Goal: Complete application form: Complete application form

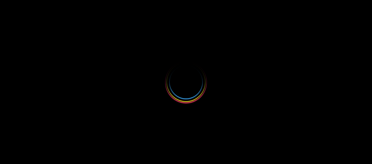
select select
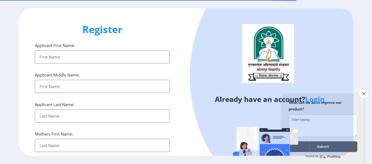
click at [107, 58] on input "Applicant First Name:" at bounding box center [102, 56] width 135 height 13
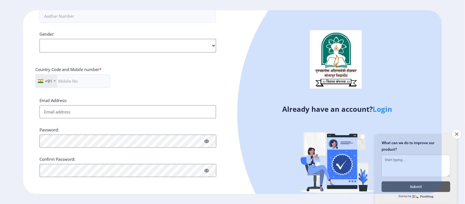
scroll to position [196, 0]
click at [372, 131] on button "Close survey" at bounding box center [457, 134] width 11 height 11
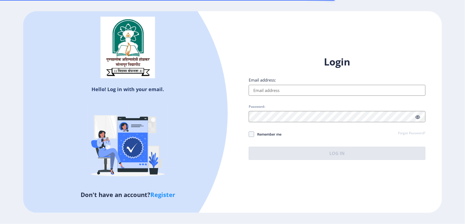
click at [277, 99] on div "Login Email address: Password: Remember me Forgot Password? Log In" at bounding box center [337, 107] width 177 height 104
click at [287, 90] on input "Email address:" at bounding box center [337, 90] width 177 height 11
type input "a"
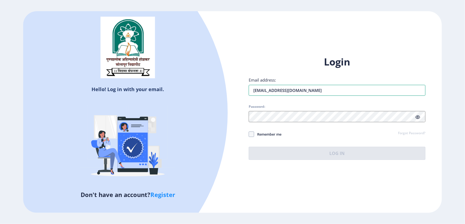
type input "[EMAIL_ADDRESS][DOMAIN_NAME]"
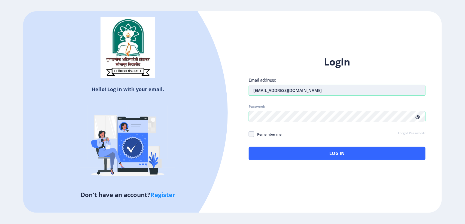
click at [279, 91] on input "galaxyzeecom7@gmail.com" at bounding box center [337, 90] width 177 height 11
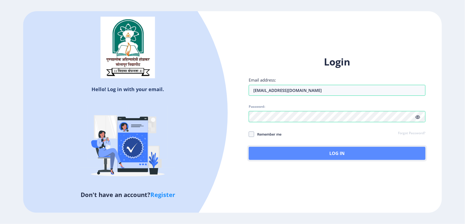
click at [296, 149] on button "Log In" at bounding box center [337, 153] width 177 height 13
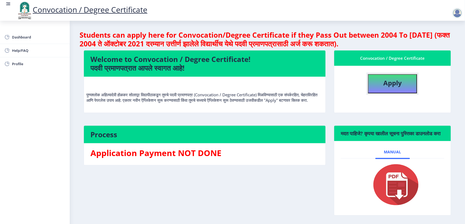
click at [380, 87] on button "Apply" at bounding box center [392, 83] width 49 height 19
select select
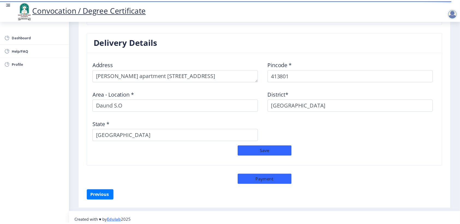
scroll to position [431, 0]
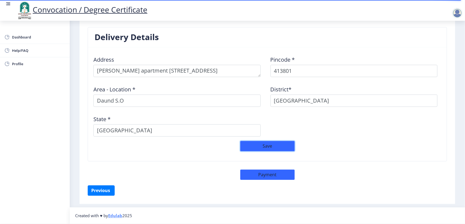
click at [275, 151] on button "Save" at bounding box center [267, 146] width 55 height 10
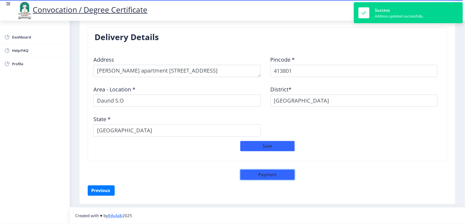
click at [263, 176] on button "Payment" at bounding box center [267, 175] width 55 height 10
select select "sealed"
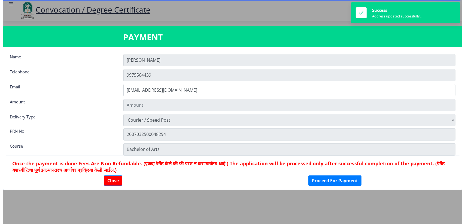
scroll to position [430, 0]
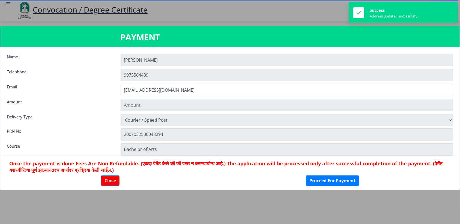
type input "1885"
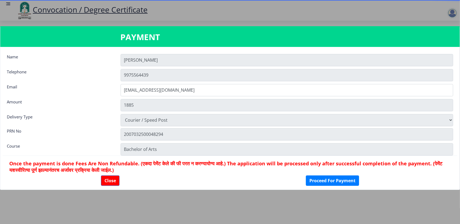
click at [450, 32] on div at bounding box center [401, 37] width 114 height 11
click at [112, 182] on button "Close" at bounding box center [110, 180] width 19 height 10
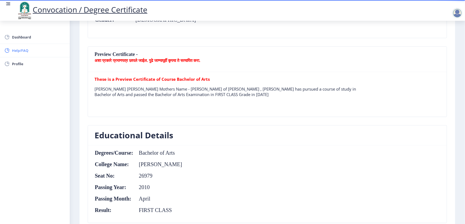
scroll to position [124, 0]
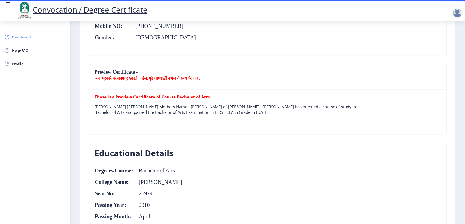
click at [18, 38] on span "Dashboard" at bounding box center [38, 37] width 53 height 7
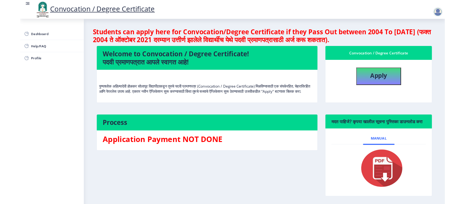
scroll to position [32, 0]
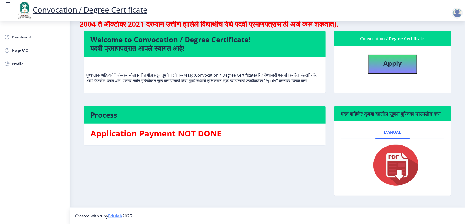
click at [404, 171] on img at bounding box center [393, 165] width 55 height 44
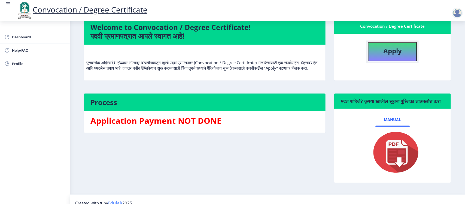
click at [404, 56] on button "Apply" at bounding box center [392, 51] width 49 height 19
select select
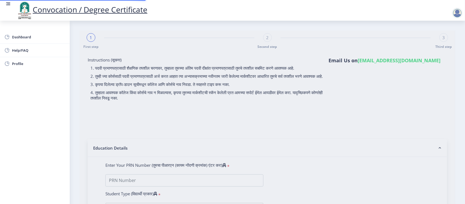
type input "2007032500048294"
select select "Regular"
select select "2010"
select select "April"
select select "FIRST CLASS"
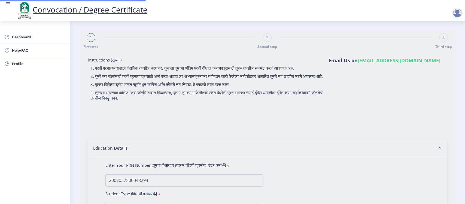
type input "26979"
type input "RUKMINI"
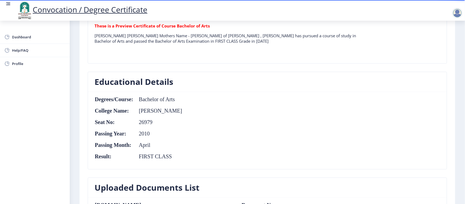
scroll to position [143, 0]
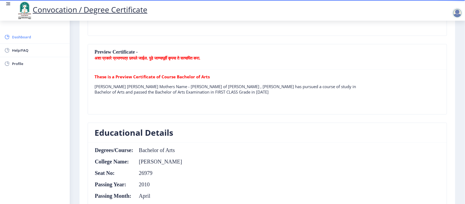
click at [26, 40] on span "Dashboard" at bounding box center [38, 37] width 53 height 7
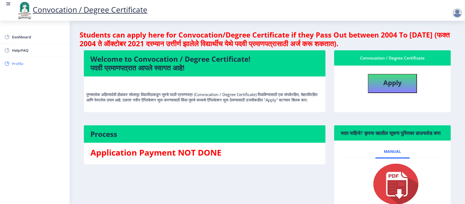
click at [21, 66] on span "Profile" at bounding box center [38, 64] width 53 height 7
select select
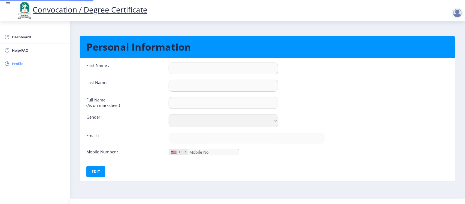
type input "RUPALI"
type input "DHERE"
type input "DHERE RUPALI GORAKH"
select select "Female"
type input "galaxyzeecom7@gmail.com"
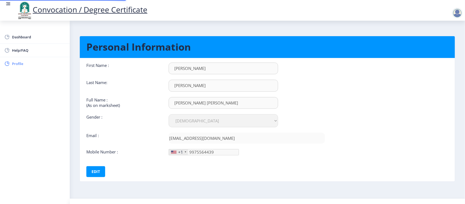
type input "997-556-44"
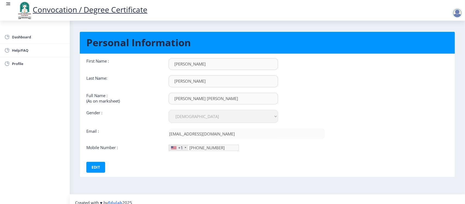
scroll to position [11, 0]
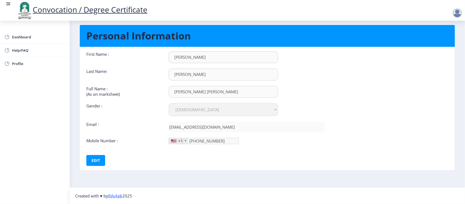
click at [173, 142] on div at bounding box center [173, 141] width 5 height 3
click at [183, 140] on div "+1" at bounding box center [180, 141] width 5 height 5
click at [206, 89] on input "DHERE RUPALI GORAKH" at bounding box center [224, 92] width 110 height 12
click at [176, 142] on div at bounding box center [173, 141] width 5 height 3
click at [95, 160] on button "Edit" at bounding box center [95, 160] width 19 height 11
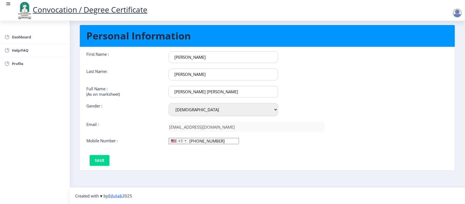
click at [175, 142] on div at bounding box center [173, 141] width 5 height 3
click at [178, 141] on div "+1" at bounding box center [180, 141] width 5 height 5
click at [188, 139] on input "997-556-44" at bounding box center [204, 141] width 70 height 6
click at [183, 142] on div "+1" at bounding box center [178, 142] width 19 height 6
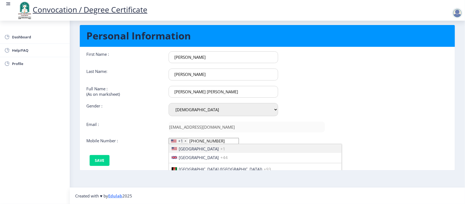
click at [182, 141] on div "+1" at bounding box center [180, 141] width 5 height 5
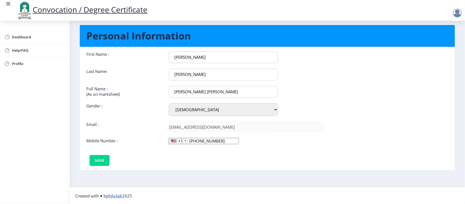
click at [182, 141] on div "+1" at bounding box center [180, 141] width 5 height 5
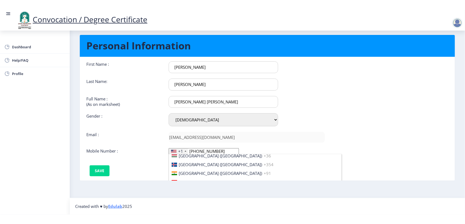
scroll to position [818, 0]
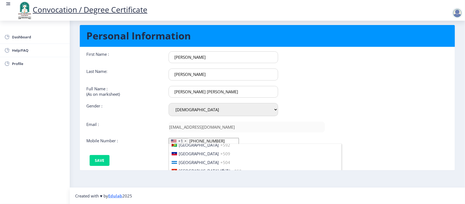
click at [185, 195] on span "India (भारत)" at bounding box center [220, 197] width 83 height 5
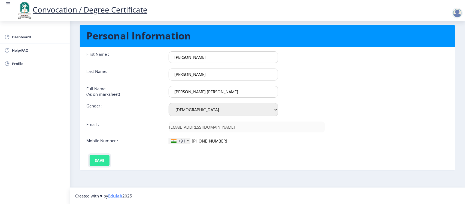
click at [98, 158] on button "Save" at bounding box center [100, 160] width 20 height 11
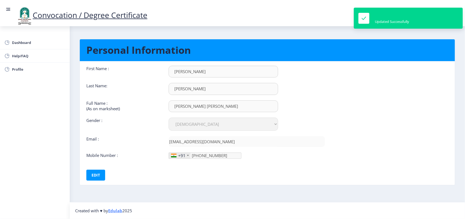
scroll to position [0, 0]
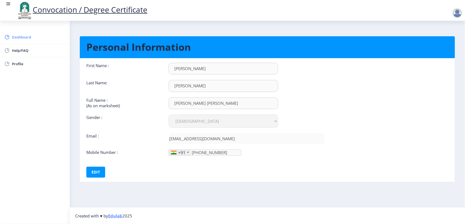
click at [28, 41] on link "Dashboard" at bounding box center [35, 37] width 70 height 13
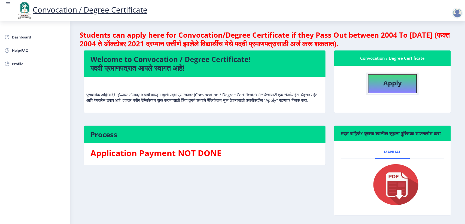
click at [397, 83] on b "Apply" at bounding box center [393, 82] width 19 height 9
select select
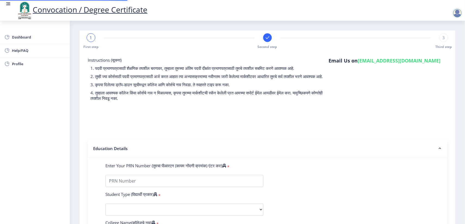
type input "2007032500048294"
select select "Regular"
select select "2010"
select select "April"
select select "FIRST CLASS"
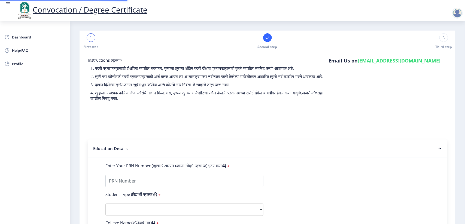
type input "26979"
type input "RUKMINI"
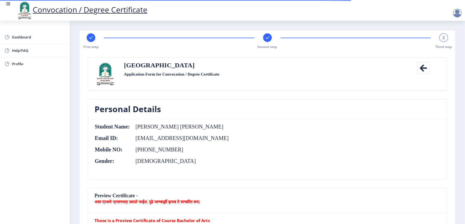
click at [89, 40] on rect at bounding box center [90, 37] width 5 height 5
select select "Regular"
select select "2010"
select select "April"
select select "FIRST CLASS"
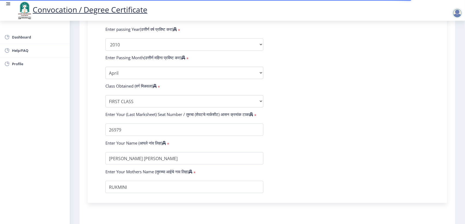
scroll to position [303, 0]
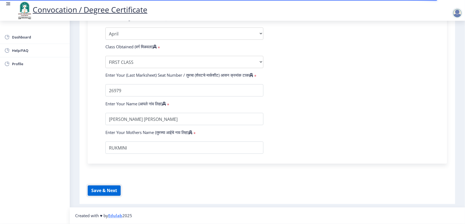
click at [106, 187] on button "Save & Next" at bounding box center [104, 190] width 33 height 10
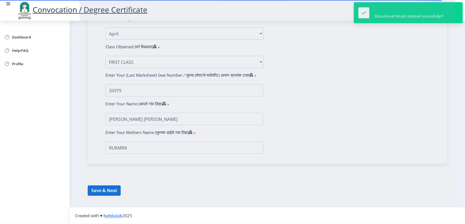
select select
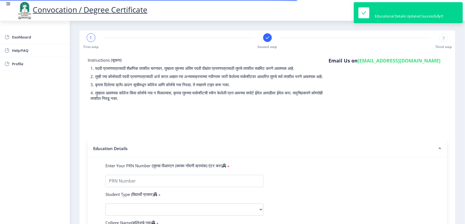
type input "2007032500048294"
select select "Regular"
select select "2010"
select select "April"
select select "FIRST CLASS"
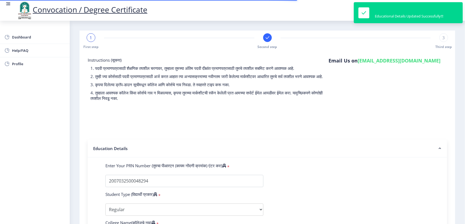
type input "26979"
type input "RUKMINI"
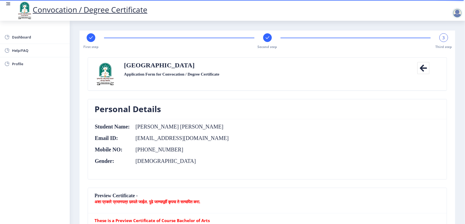
click at [269, 34] on div at bounding box center [267, 37] width 9 height 9
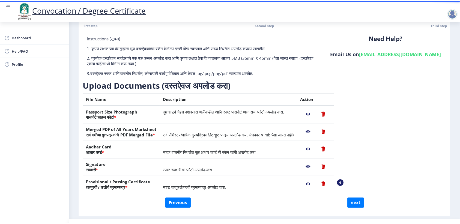
scroll to position [34, 0]
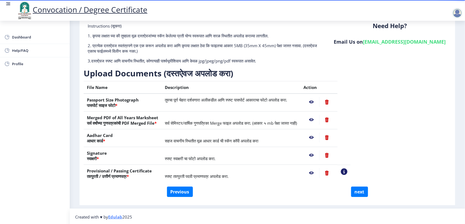
click at [320, 172] on nb-action at bounding box center [312, 173] width 16 height 10
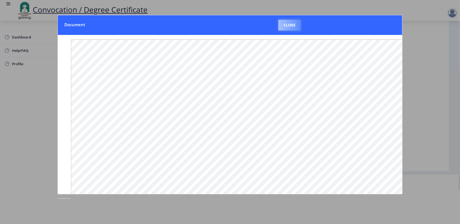
click at [284, 25] on button "Close" at bounding box center [289, 25] width 22 height 11
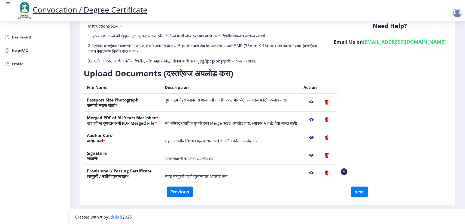
click at [335, 173] on nb-action at bounding box center [327, 173] width 15 height 10
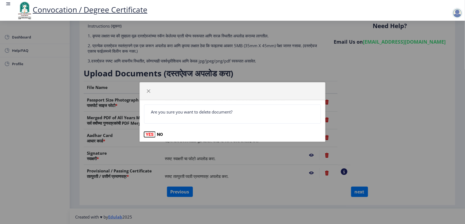
click at [149, 133] on button "YES" at bounding box center [149, 134] width 11 height 5
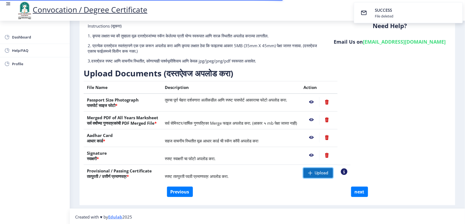
click at [333, 170] on span "Upload" at bounding box center [318, 173] width 29 height 10
click at [320, 174] on nb-action at bounding box center [312, 173] width 16 height 10
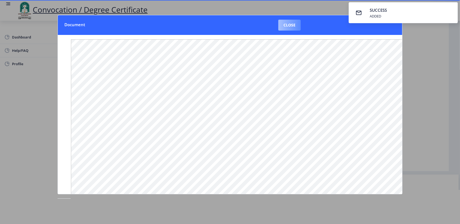
click at [281, 21] on button "Close" at bounding box center [289, 25] width 22 height 11
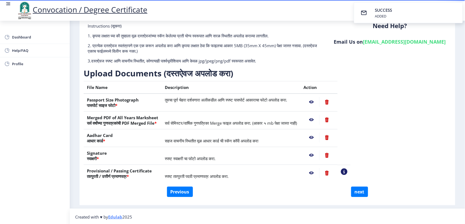
click at [320, 156] on nb-action at bounding box center [312, 155] width 16 height 10
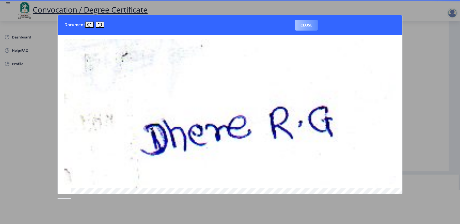
click at [301, 25] on button "Close" at bounding box center [306, 25] width 22 height 11
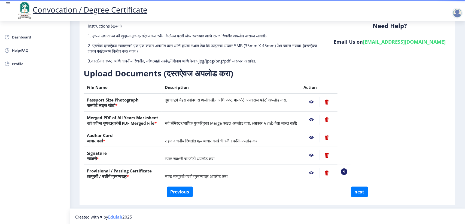
click at [320, 137] on nb-action at bounding box center [312, 138] width 16 height 10
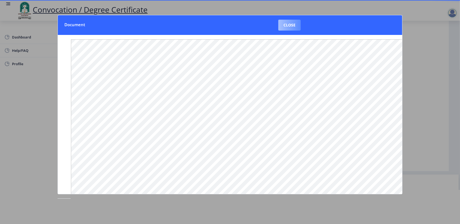
click at [290, 26] on button "Close" at bounding box center [289, 25] width 22 height 11
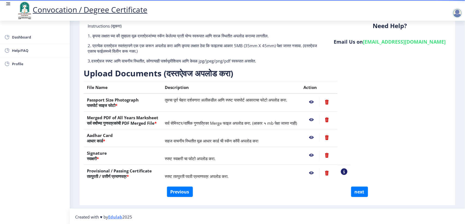
click at [320, 119] on nb-action at bounding box center [312, 120] width 16 height 10
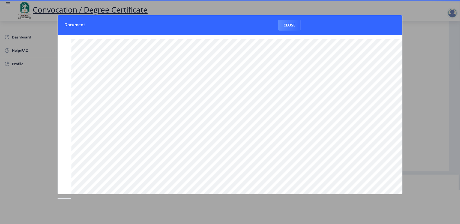
scroll to position [0, 0]
click at [279, 26] on button "Close" at bounding box center [289, 25] width 22 height 11
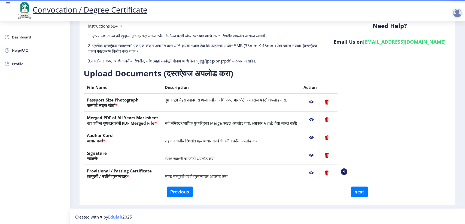
click at [320, 102] on nb-action at bounding box center [312, 102] width 16 height 10
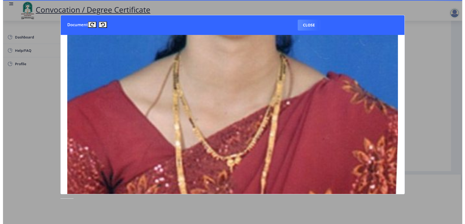
scroll to position [441, 0]
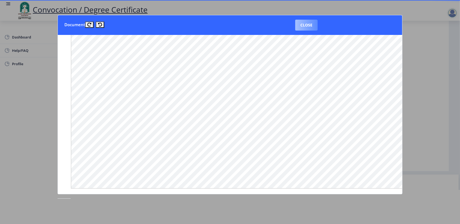
click at [305, 21] on button "Close" at bounding box center [306, 25] width 22 height 11
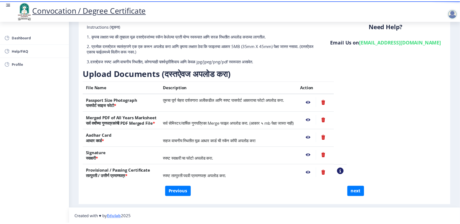
scroll to position [35, 0]
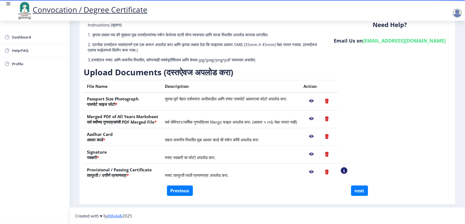
click at [320, 101] on nb-action at bounding box center [312, 101] width 16 height 10
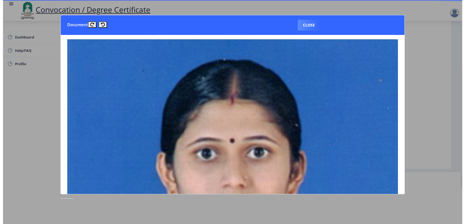
scroll to position [34, 0]
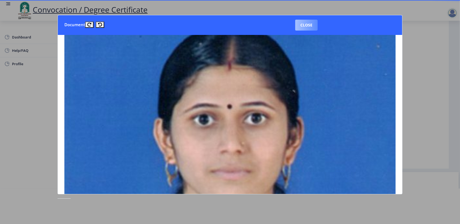
click at [308, 20] on button "Close" at bounding box center [306, 25] width 22 height 11
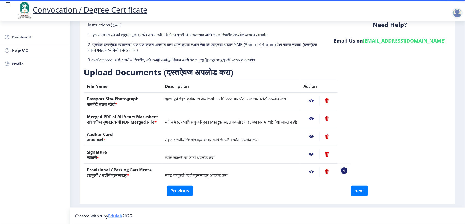
click at [320, 115] on nb-action at bounding box center [312, 119] width 16 height 10
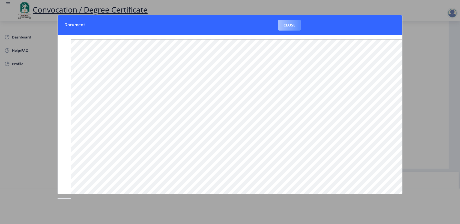
click at [287, 24] on button "Close" at bounding box center [289, 25] width 22 height 11
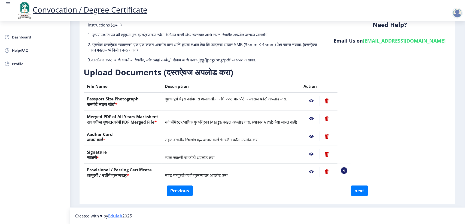
click at [320, 139] on nb-action at bounding box center [312, 136] width 16 height 10
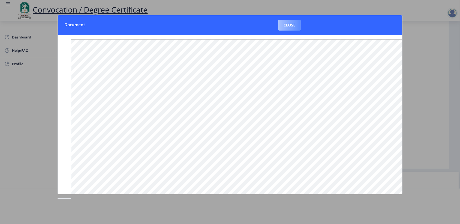
click at [292, 24] on button "Close" at bounding box center [289, 25] width 22 height 11
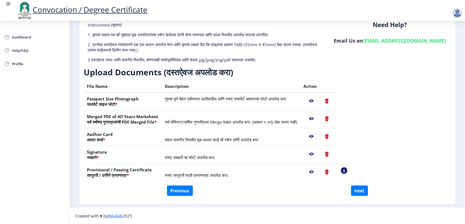
click at [320, 172] on nb-action at bounding box center [312, 172] width 16 height 10
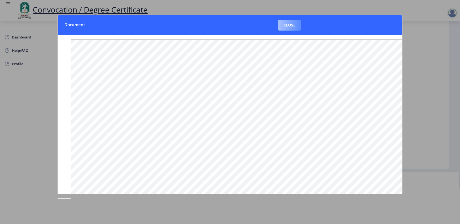
click at [281, 26] on button "Close" at bounding box center [289, 25] width 22 height 11
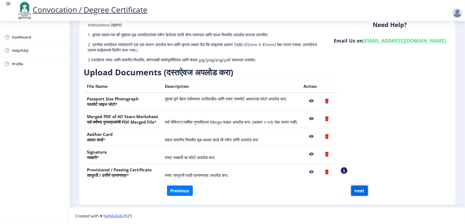
click at [359, 193] on button "next" at bounding box center [359, 190] width 17 height 10
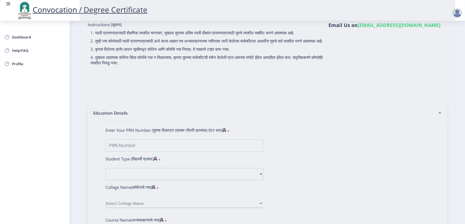
select select
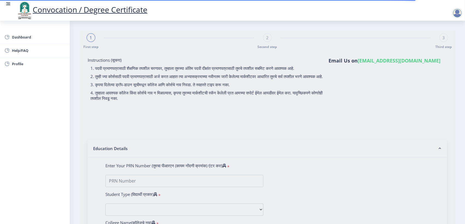
type input "DHERE RUPALI GORAKH"
type input "2007032500048294"
select select "Regular"
select select "2010"
select select "April"
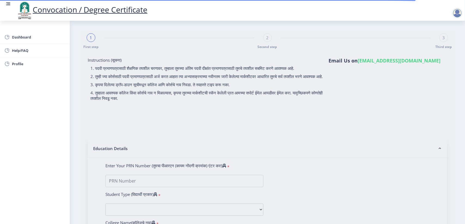
select select "FIRST CLASS"
type input "26979"
type input "RUKMINI"
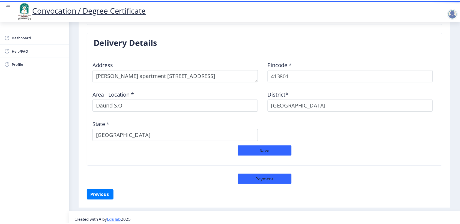
scroll to position [431, 0]
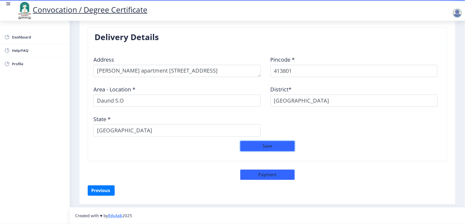
click at [260, 145] on button "Save" at bounding box center [267, 146] width 55 height 10
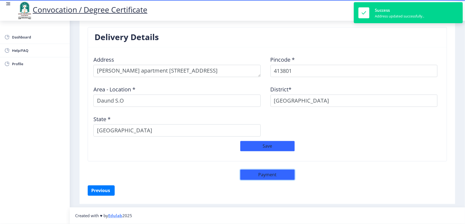
click at [263, 176] on button "Payment" at bounding box center [267, 175] width 55 height 10
select select "sealed"
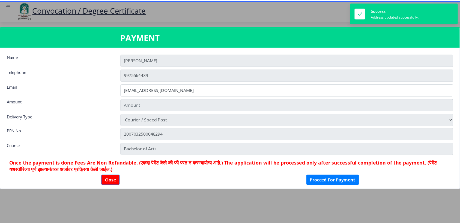
scroll to position [430, 0]
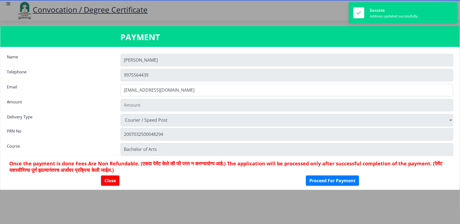
type input "1885"
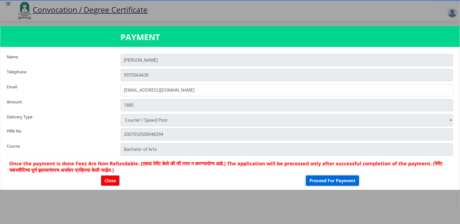
click at [323, 179] on button "Proceed For Payment" at bounding box center [332, 180] width 53 height 10
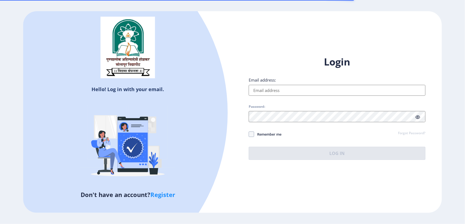
click at [284, 85] on input "Email address:" at bounding box center [337, 90] width 177 height 11
type input "[EMAIL_ADDRESS][DOMAIN_NAME]"
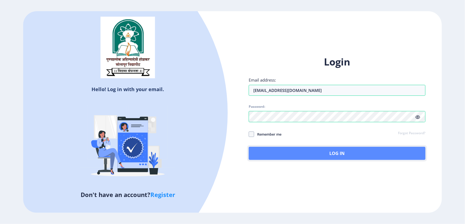
click at [307, 160] on button "Log In" at bounding box center [337, 153] width 177 height 13
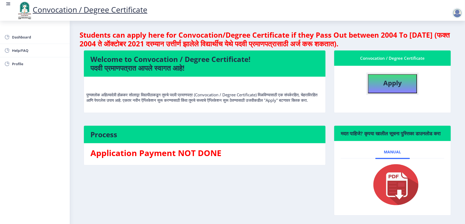
click at [393, 83] on b "Apply" at bounding box center [393, 82] width 19 height 9
select select
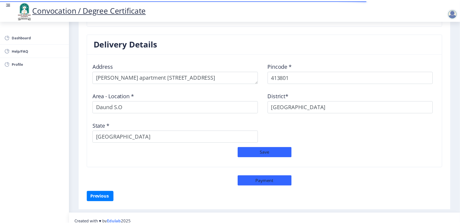
scroll to position [431, 0]
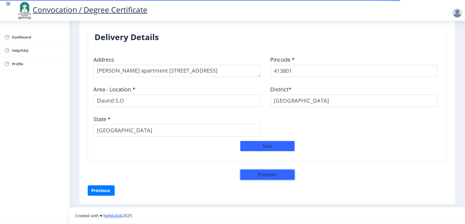
click at [284, 172] on button "Payment" at bounding box center [267, 175] width 55 height 10
select select "sealed"
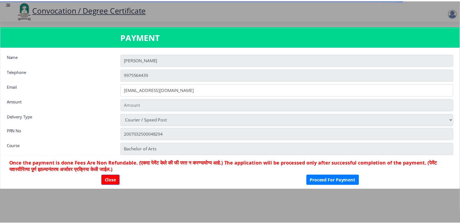
scroll to position [430, 0]
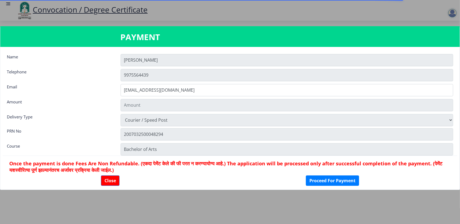
type input "1885"
click at [329, 180] on button "Proceed For Payment" at bounding box center [332, 180] width 53 height 10
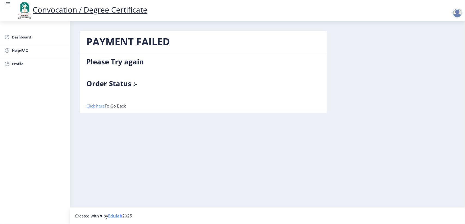
click at [93, 106] on link "Click here" at bounding box center [95, 105] width 18 height 5
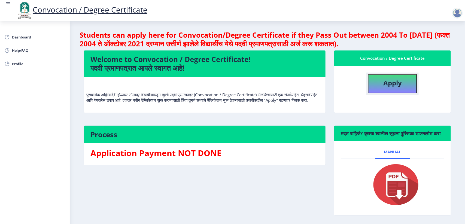
click at [368, 83] on button "Apply" at bounding box center [392, 83] width 49 height 19
select select
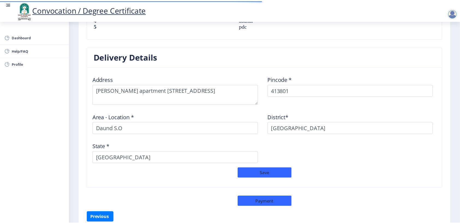
scroll to position [438, 0]
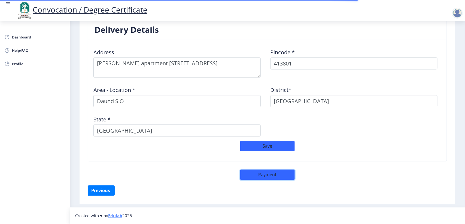
click at [275, 172] on button "Payment" at bounding box center [267, 175] width 55 height 10
select select "sealed"
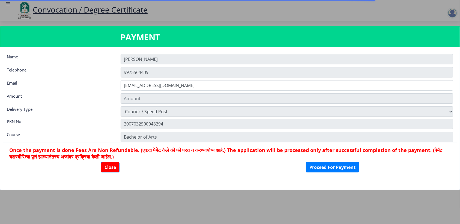
scroll to position [438, 0]
type input "1885"
click at [322, 165] on button "Proceed For Payment" at bounding box center [332, 167] width 53 height 10
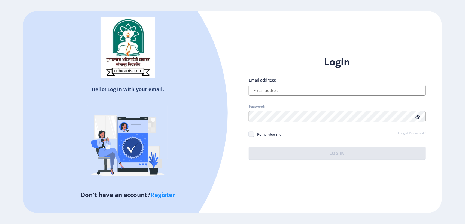
click at [276, 90] on input "Email address:" at bounding box center [337, 90] width 177 height 11
type input "[EMAIL_ADDRESS][DOMAIN_NAME]"
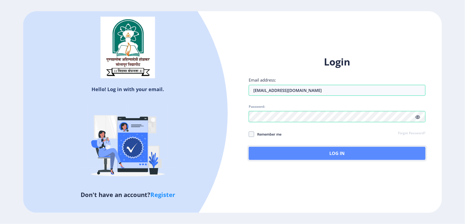
click at [342, 147] on button "Log In" at bounding box center [337, 153] width 177 height 13
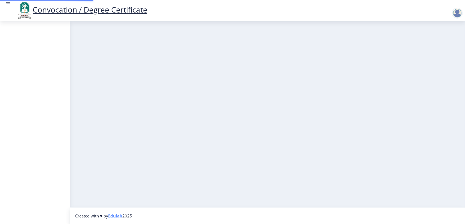
click at [293, 127] on nb-layout-column at bounding box center [268, 114] width 396 height 186
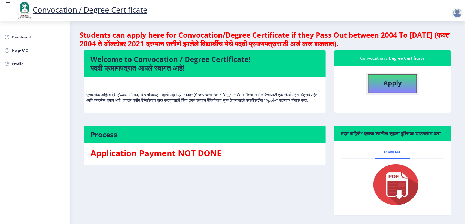
click at [384, 81] on b "Apply" at bounding box center [393, 82] width 19 height 9
select select
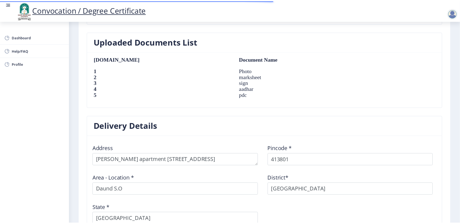
scroll to position [431, 0]
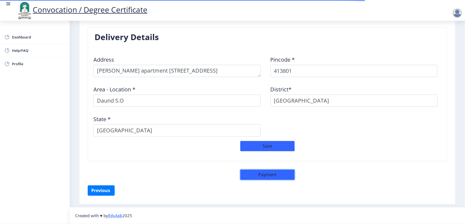
click at [272, 177] on button "Payment" at bounding box center [267, 175] width 55 height 10
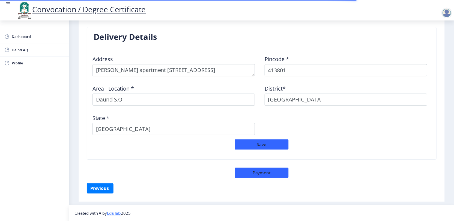
scroll to position [430, 0]
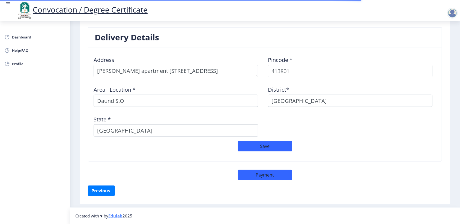
select select "sealed"
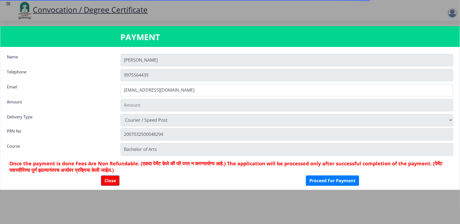
type input "1885"
click at [334, 181] on button "Proceed For Payment" at bounding box center [332, 180] width 53 height 10
